Goal: Navigation & Orientation: Find specific page/section

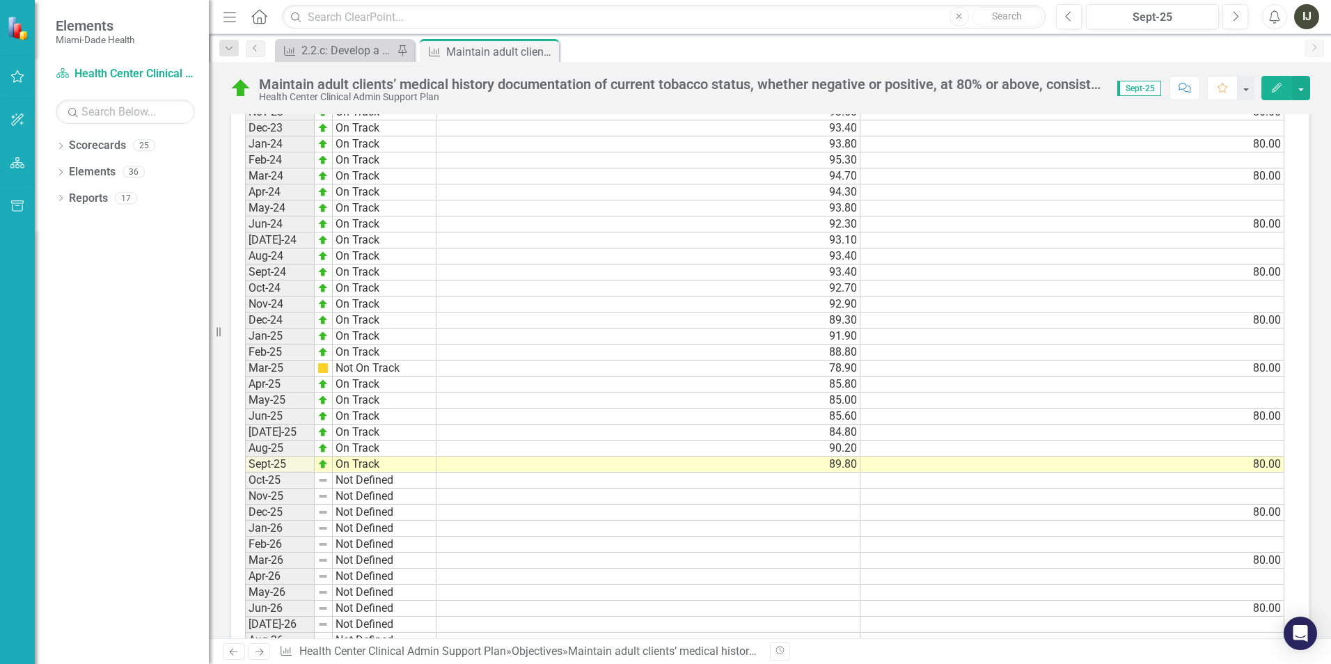
scroll to position [1184, 0]
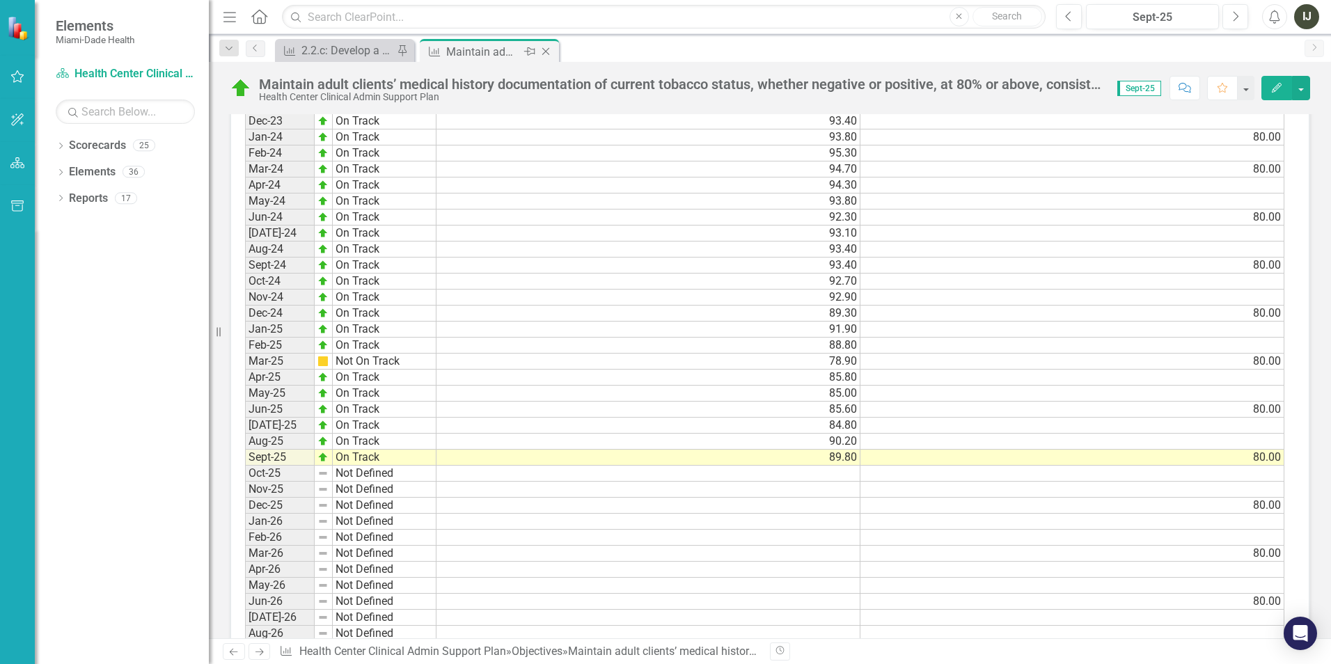
click at [483, 50] on div "Maintain adult clients’ medical history documentation of current tobacco status…" at bounding box center [483, 51] width 75 height 17
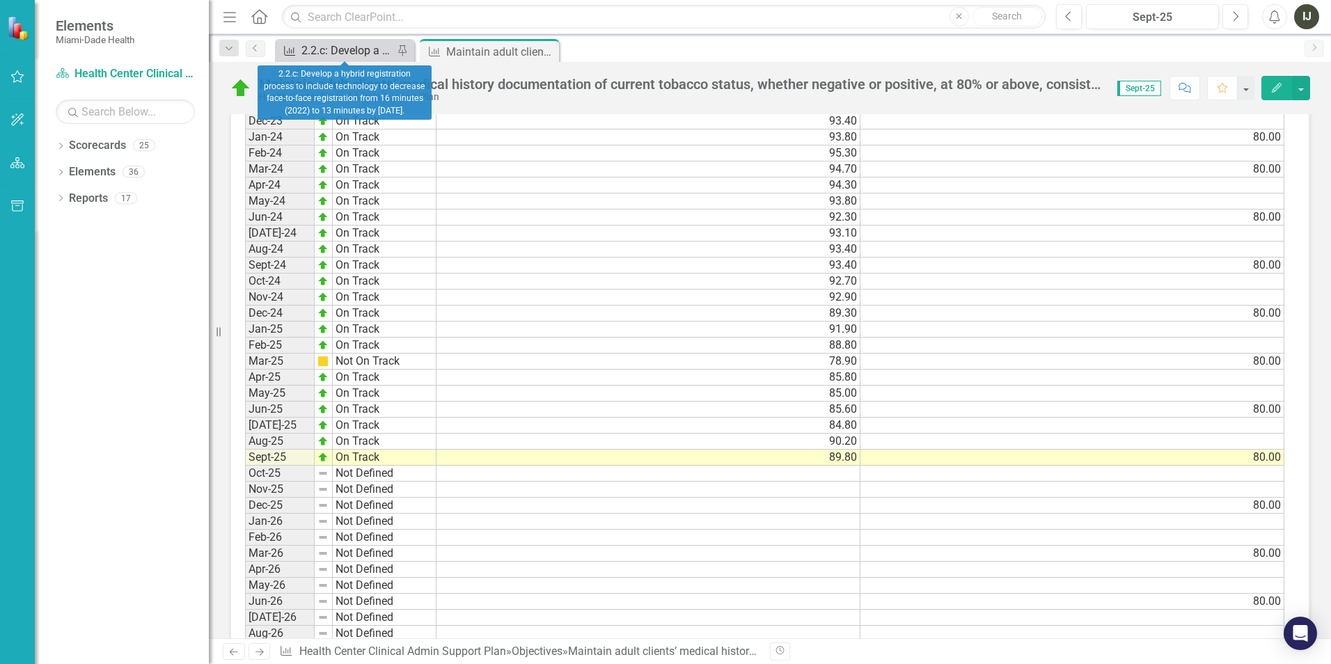
click at [360, 48] on div "2.2.c: Develop a hybrid registration process to include technology to decrease …" at bounding box center [347, 50] width 92 height 17
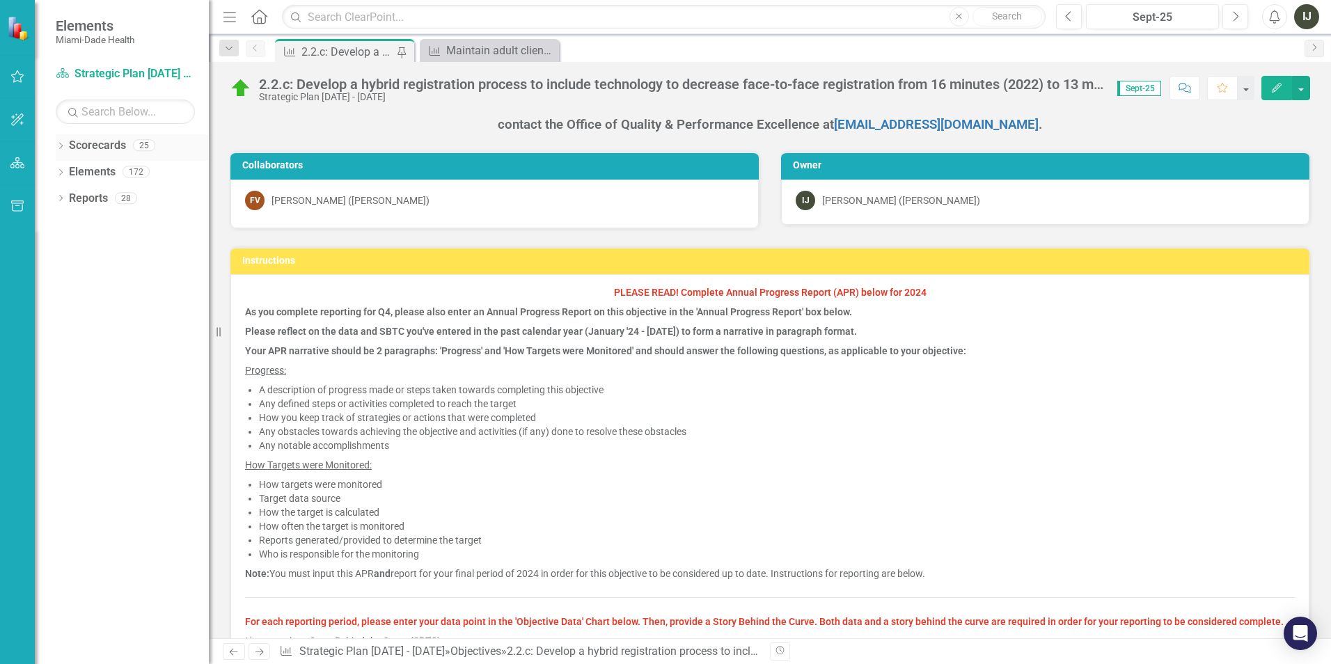
click at [62, 154] on div "Dropdown Scorecards 25" at bounding box center [132, 147] width 153 height 26
click at [63, 147] on icon "Dropdown" at bounding box center [61, 147] width 10 height 8
click at [52, 171] on icon "Dropdown" at bounding box center [47, 171] width 10 height 8
click at [52, 224] on icon "Dropdown" at bounding box center [47, 220] width 10 height 8
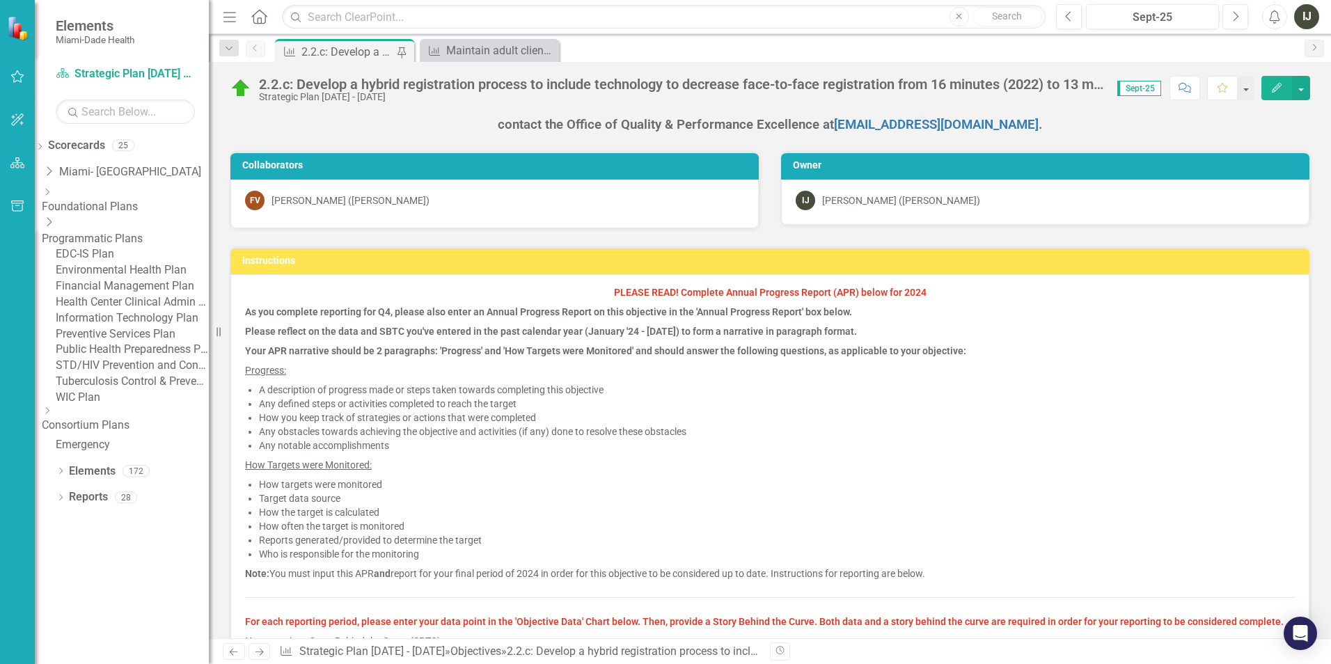
click at [159, 311] on link "Health Center Clinical Admin Support Plan" at bounding box center [132, 303] width 153 height 16
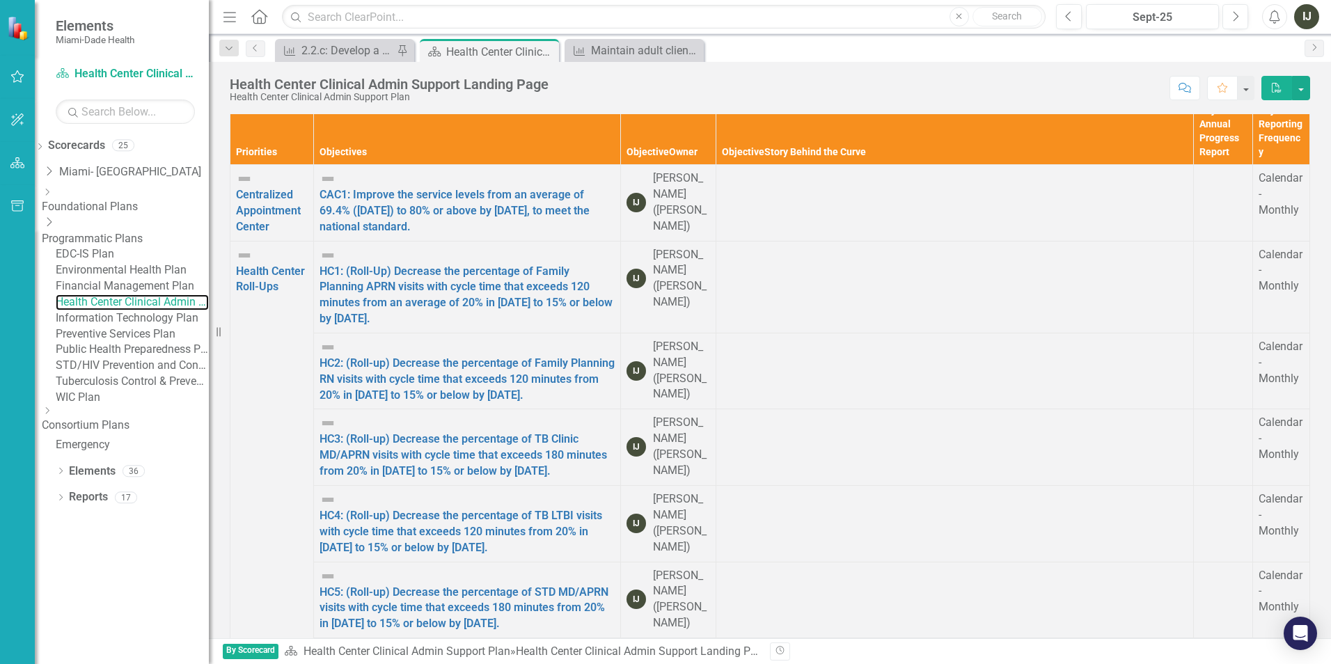
scroll to position [2298, 0]
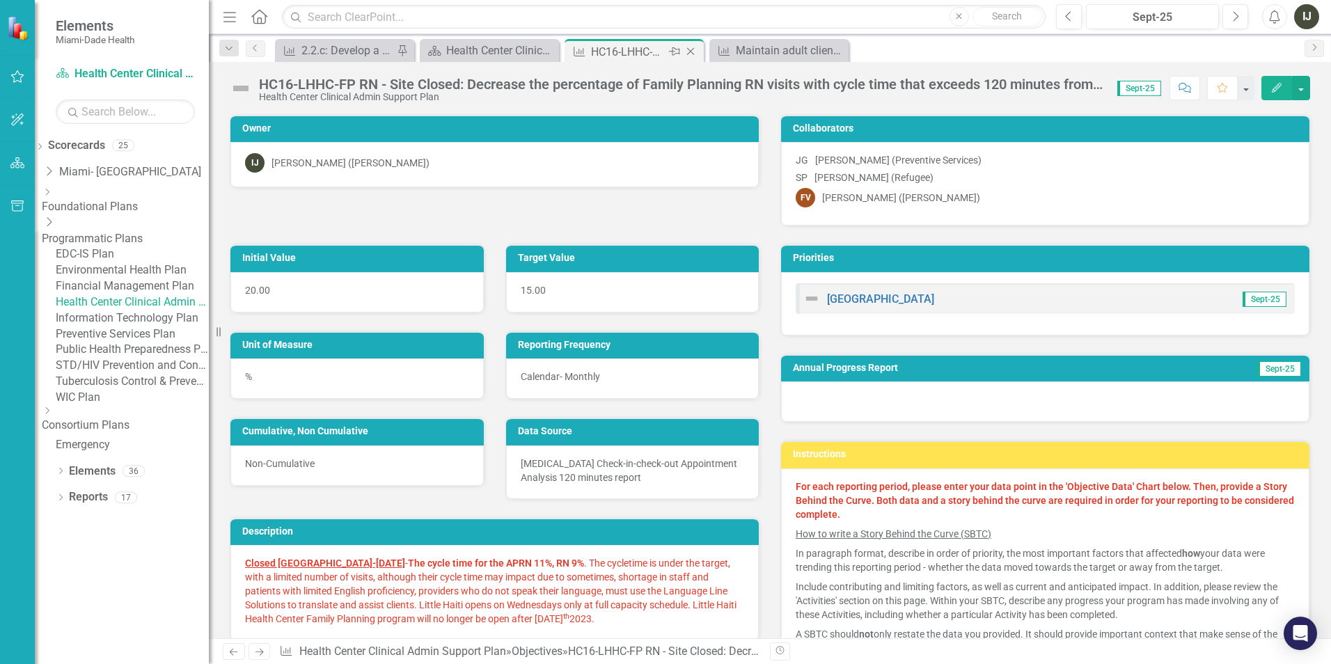
click at [684, 56] on icon "Close" at bounding box center [691, 51] width 14 height 11
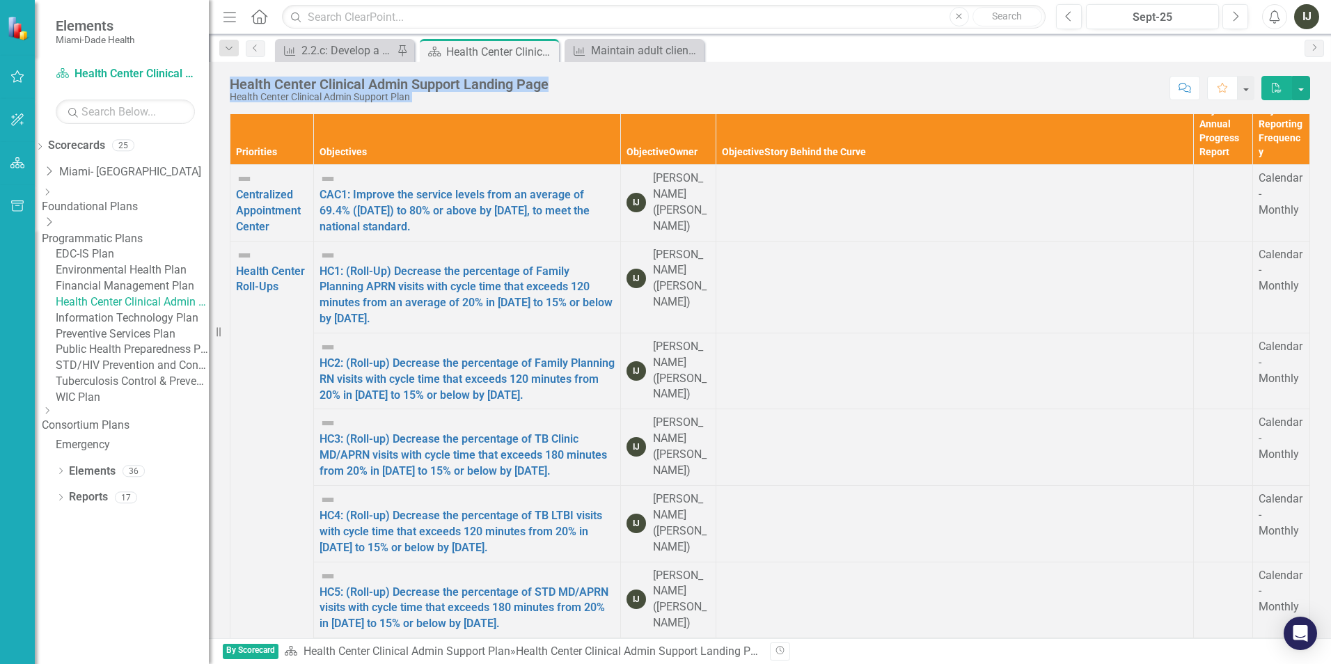
click at [804, 67] on div "Menu Home Search Close Search Previous Sept-25 Next Alerts IJ User Edit Profile…" at bounding box center [770, 332] width 1122 height 664
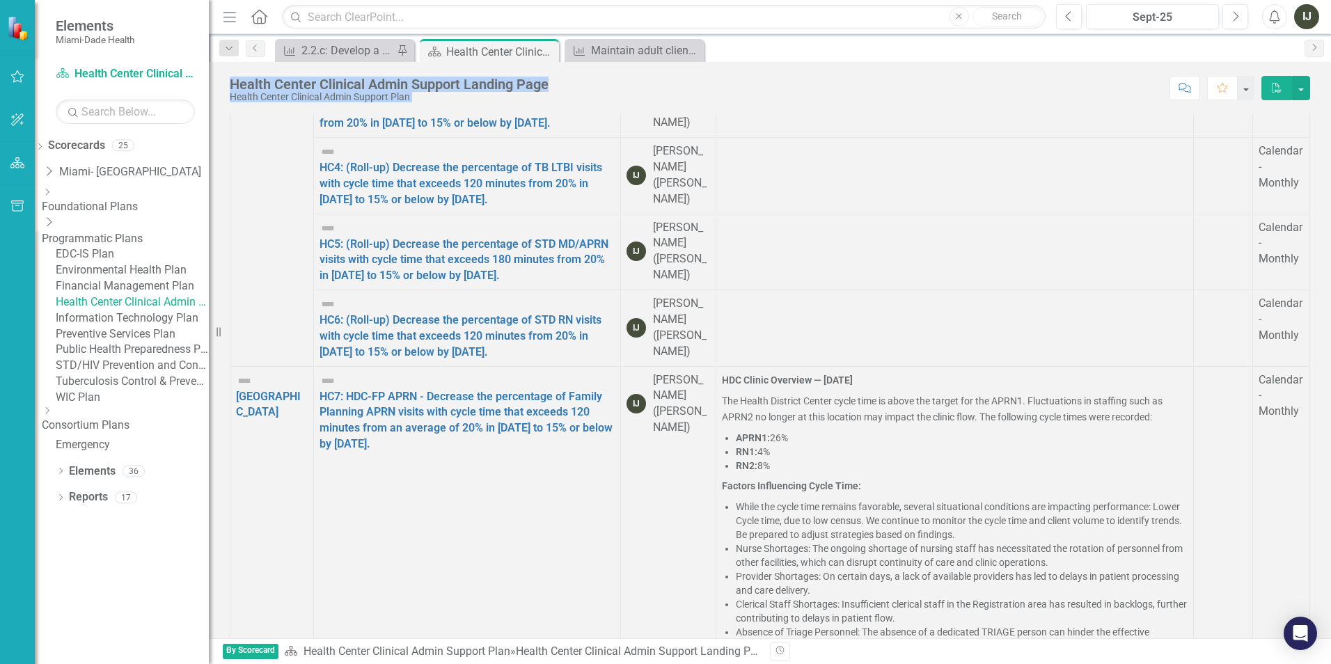
scroll to position [5598, 0]
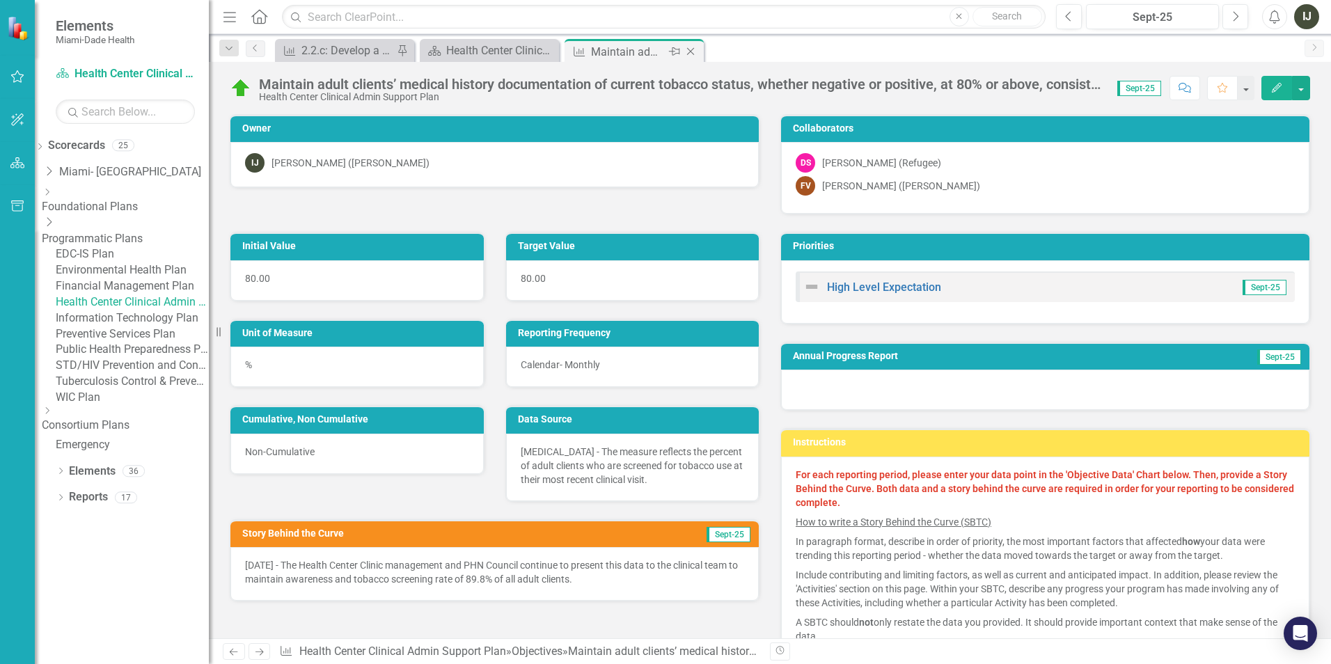
click at [697, 49] on icon "Close" at bounding box center [691, 51] width 14 height 11
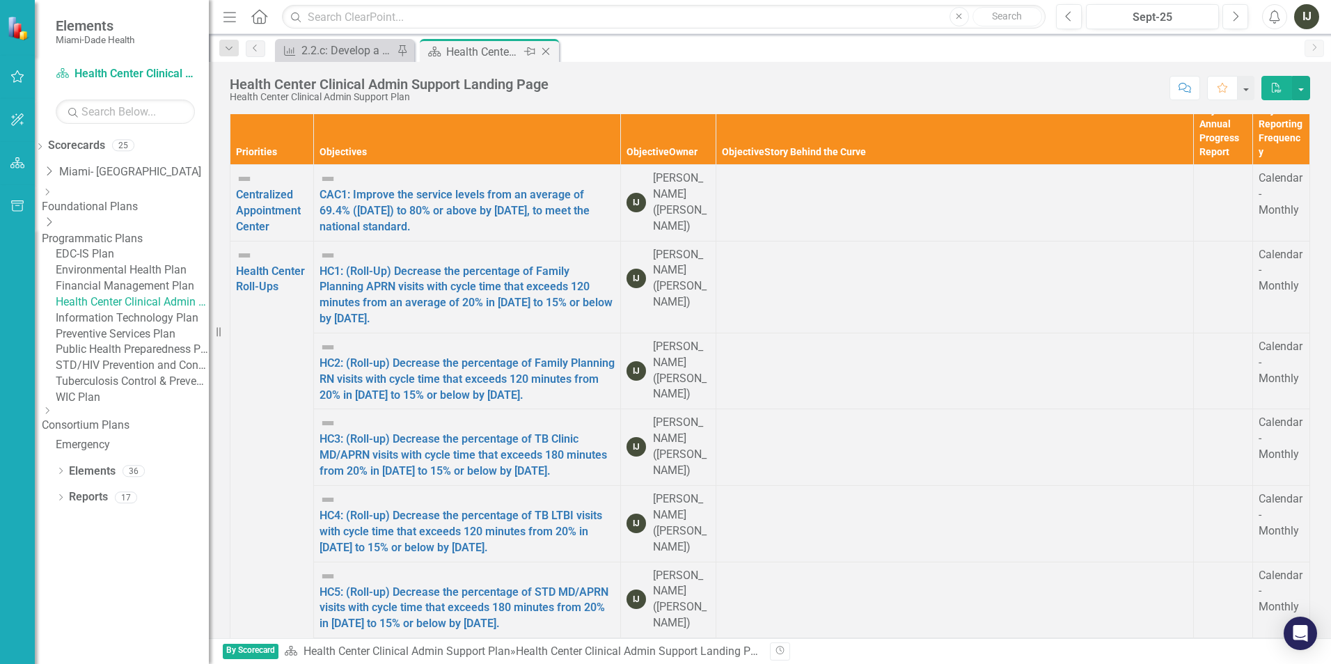
click at [549, 51] on icon "Close" at bounding box center [546, 51] width 14 height 11
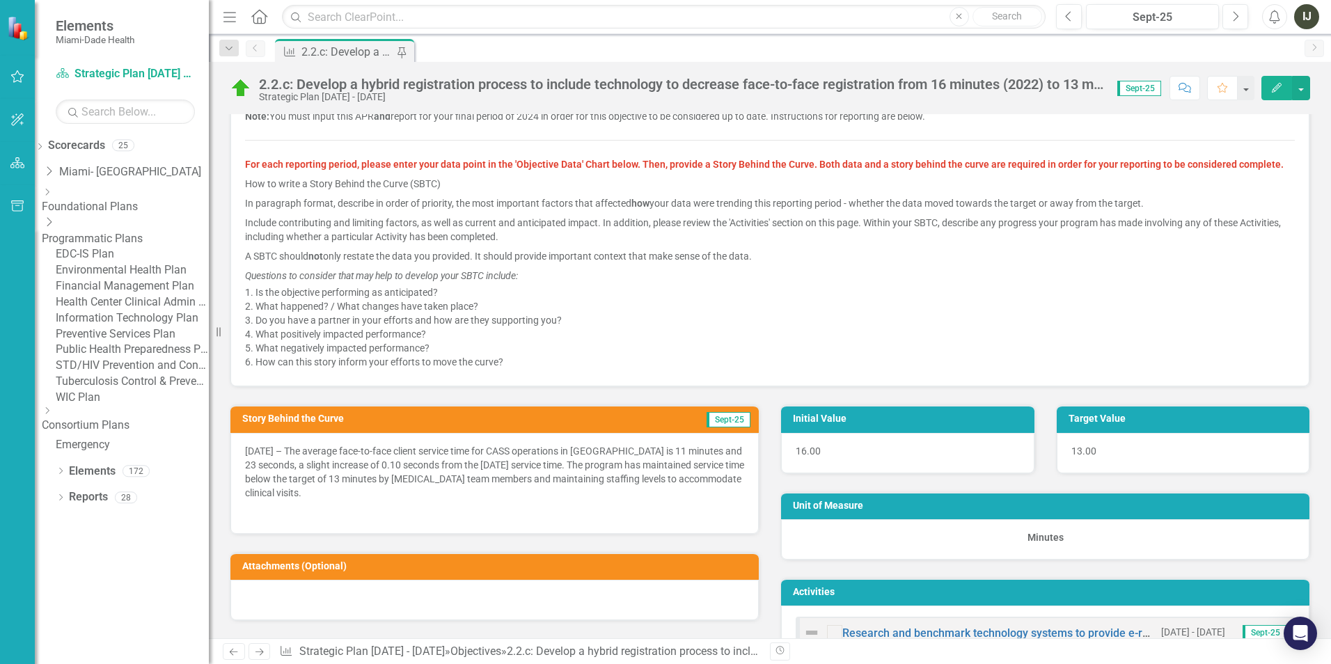
scroll to position [487, 0]
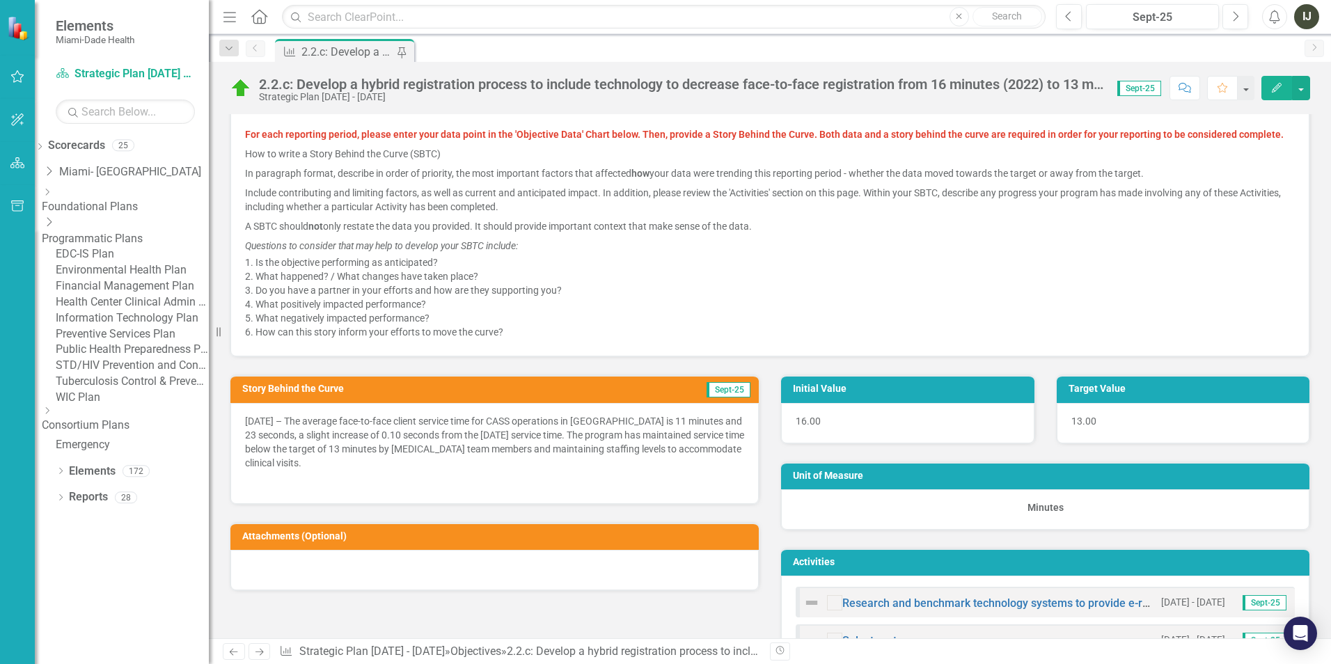
click at [146, 311] on link "Health Center Clinical Admin Support Plan" at bounding box center [132, 303] width 153 height 16
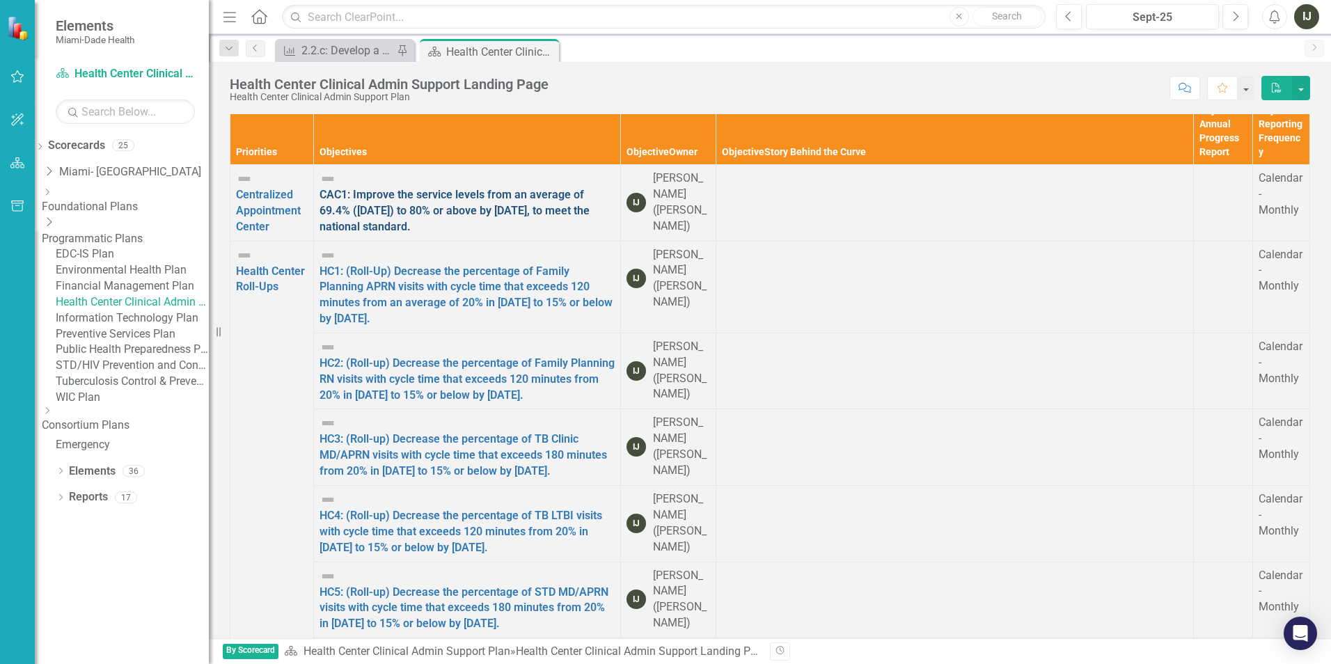
click at [515, 188] on link "CAC1: Improve the service levels from an average of 69.4% ([DATE]) to 80% or ab…" at bounding box center [455, 210] width 270 height 45
